Goal: Task Accomplishment & Management: Manage account settings

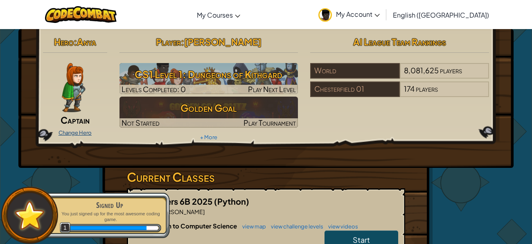
click at [64, 135] on link "Change Hero" at bounding box center [75, 132] width 33 height 7
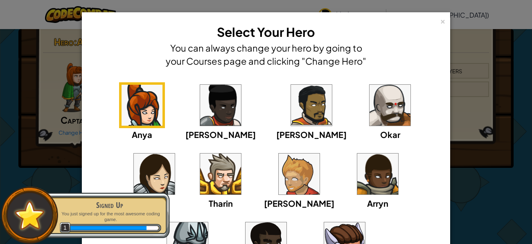
click at [204, 103] on img at bounding box center [220, 105] width 41 height 41
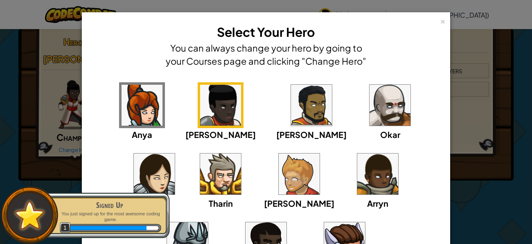
click at [447, 36] on div "× Select Your Hero You can always change your hero by going to your Courses pag…" at bounding box center [266, 176] width 368 height 328
click at [433, 22] on div "× Select Your Hero You can always change your hero by going to your Courses pag…" at bounding box center [265, 45] width 359 height 57
click at [441, 18] on div "×" at bounding box center [443, 20] width 6 height 9
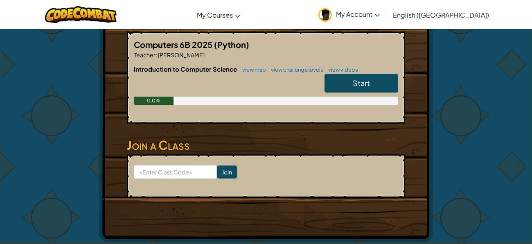
scroll to position [169, 0]
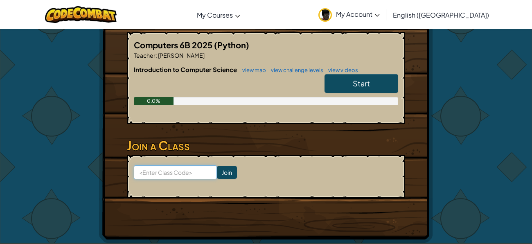
click at [140, 165] on input at bounding box center [175, 172] width 83 height 14
click at [138, 165] on input at bounding box center [175, 172] width 83 height 14
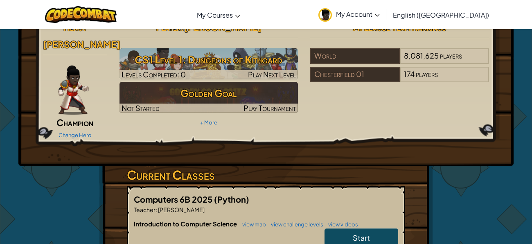
scroll to position [0, 0]
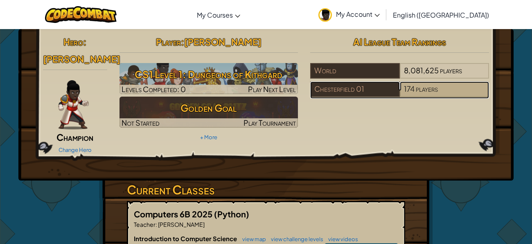
click at [419, 85] on span "players" at bounding box center [427, 88] width 22 height 9
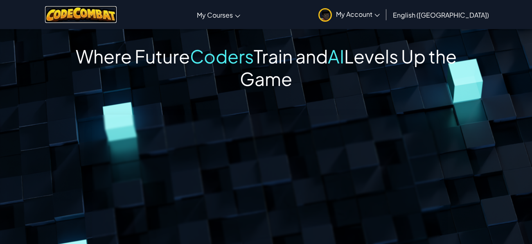
click at [72, 18] on img at bounding box center [81, 14] width 72 height 17
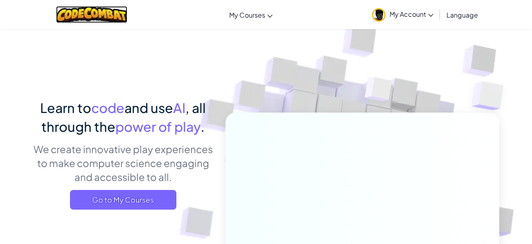
click at [72, 21] on img at bounding box center [92, 14] width 72 height 17
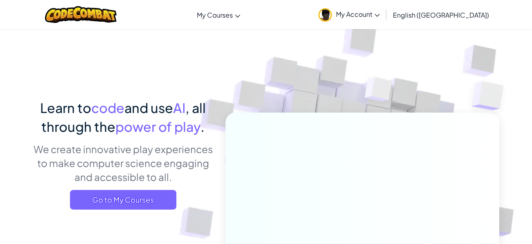
click at [384, 9] on link "My Account" at bounding box center [349, 15] width 70 height 26
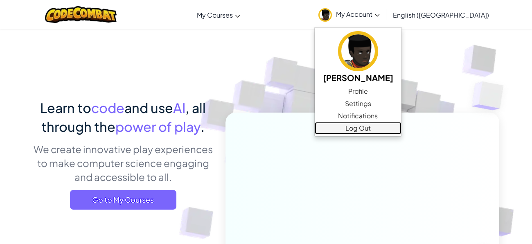
click at [397, 130] on link "Log Out" at bounding box center [358, 128] width 87 height 12
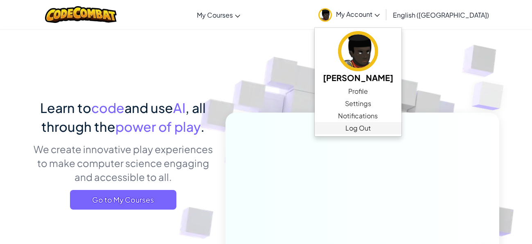
scroll to position [151, 0]
